Goal: Find contact information: Find contact information

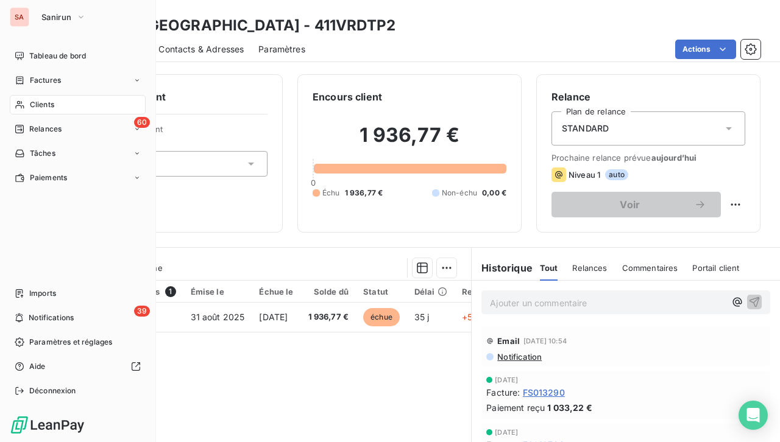
click at [39, 102] on span "Clients" at bounding box center [42, 104] width 24 height 11
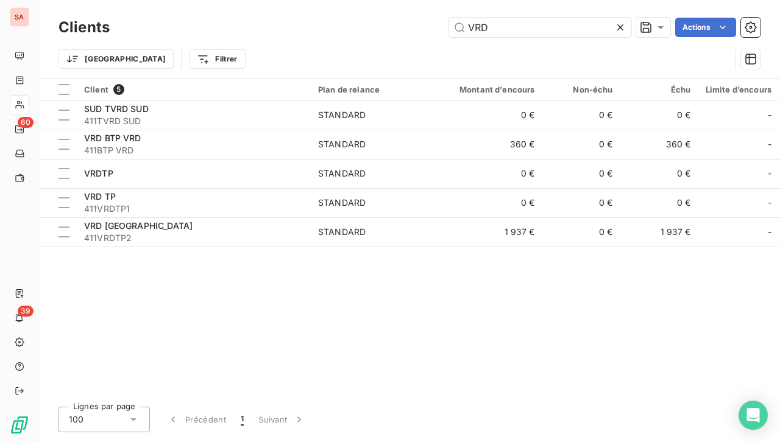
drag, startPoint x: 506, startPoint y: 27, endPoint x: 435, endPoint y: 35, distance: 71.8
click at [434, 35] on div "VRD Actions" at bounding box center [442, 27] width 636 height 19
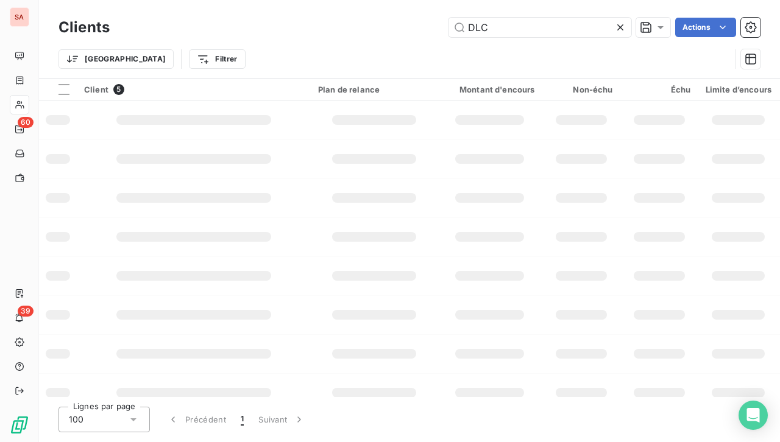
type input "DLC"
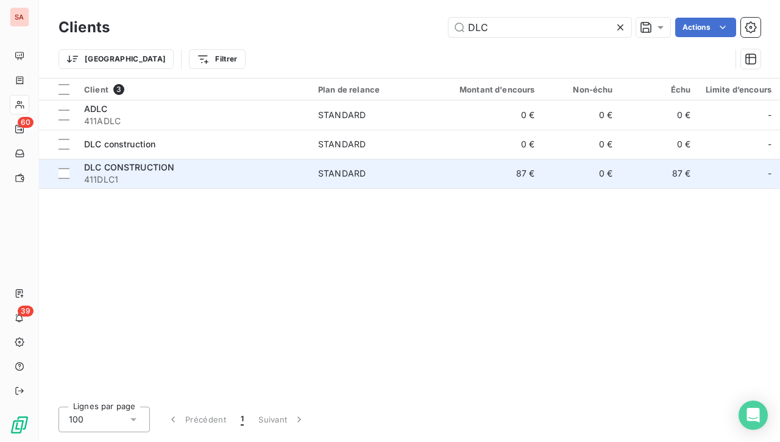
click at [188, 171] on div "DLC CONSTRUCTION" at bounding box center [193, 167] width 219 height 12
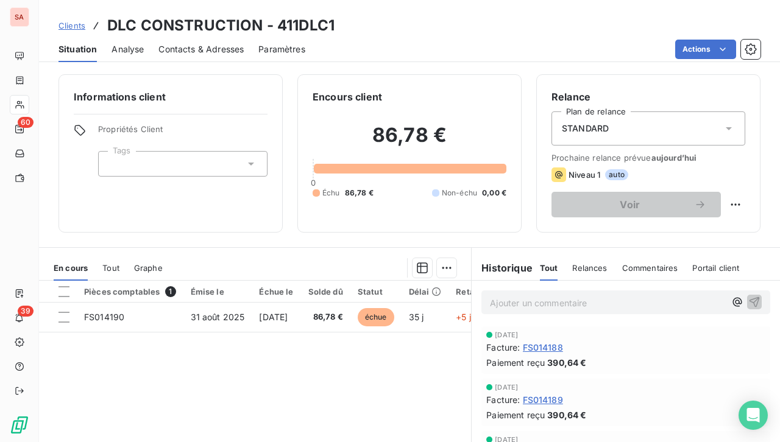
click at [191, 46] on span "Contacts & Adresses" at bounding box center [200, 49] width 85 height 12
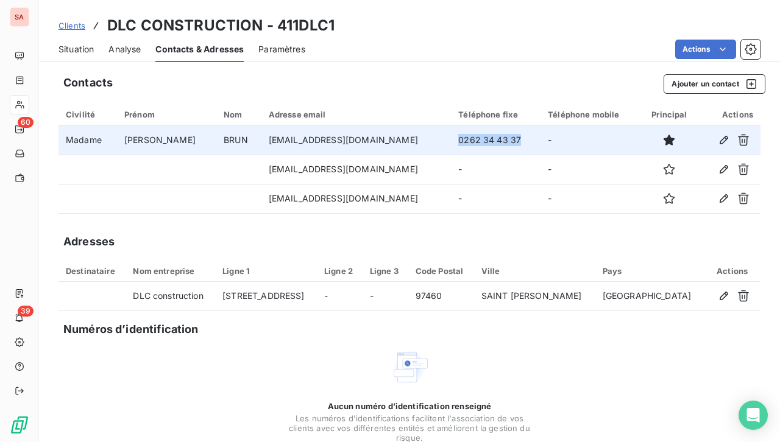
drag, startPoint x: 481, startPoint y: 139, endPoint x: 411, endPoint y: 140, distance: 70.7
click at [451, 140] on td "0262 34 43 37" at bounding box center [496, 139] width 90 height 29
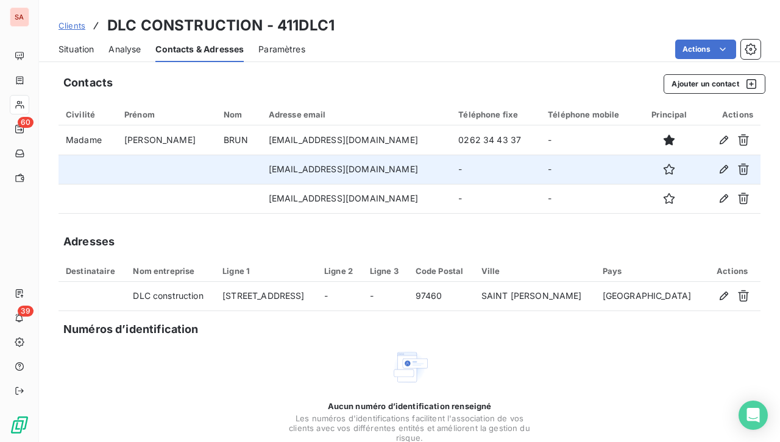
click at [451, 162] on td "-" at bounding box center [496, 169] width 90 height 29
